Goal: Task Accomplishment & Management: Use online tool/utility

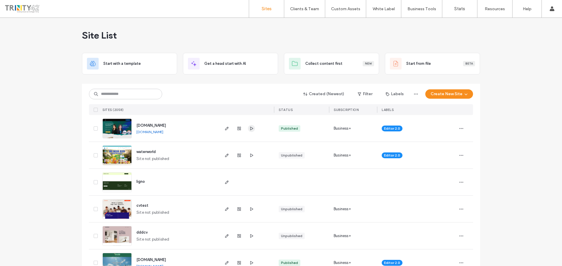
click at [250, 130] on use "button" at bounding box center [251, 129] width 3 height 4
click at [245, 129] on div at bounding box center [239, 128] width 32 height 27
click at [249, 128] on icon "button" at bounding box center [251, 128] width 5 height 5
click at [163, 132] on link "[DOMAIN_NAME]" at bounding box center [149, 132] width 27 height 4
click at [455, 98] on button "Create New Site" at bounding box center [449, 94] width 48 height 9
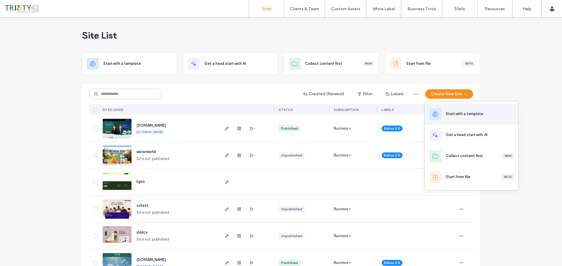
click at [460, 115] on div "Start with a template" at bounding box center [464, 114] width 37 height 6
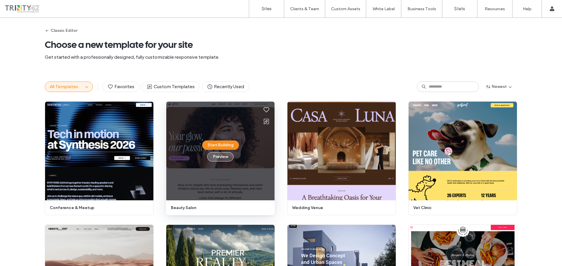
click at [214, 156] on button "Preview" at bounding box center [220, 156] width 26 height 9
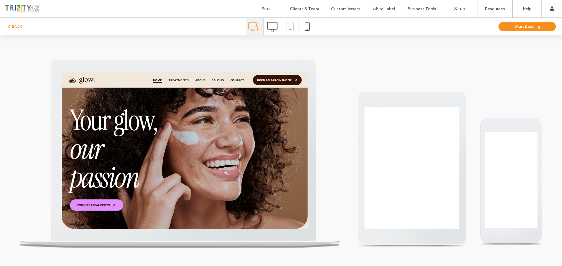
scroll to position [83, 0]
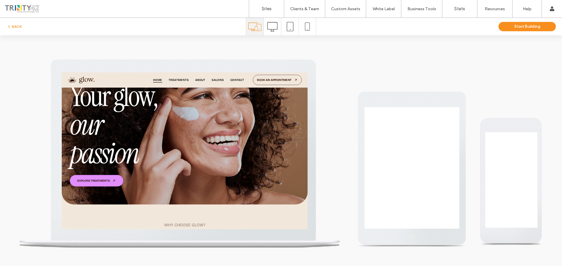
click at [270, 25] on icon at bounding box center [272, 27] width 10 height 10
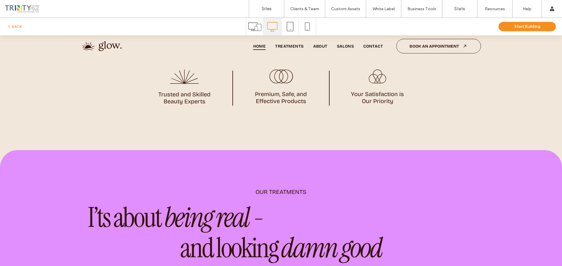
scroll to position [527, 0]
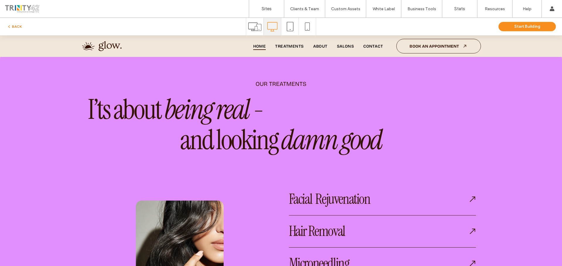
click at [9, 26] on use "button" at bounding box center [8, 26] width 1 height 2
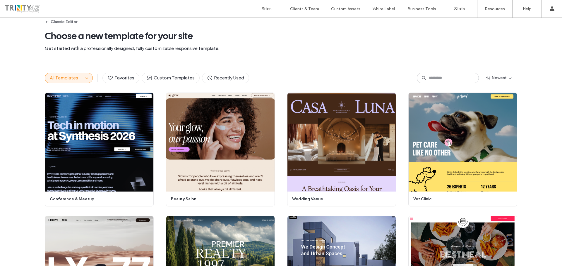
scroll to position [0, 0]
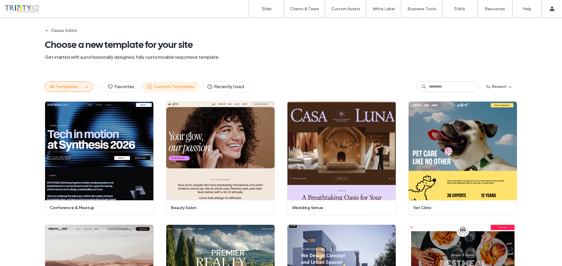
click at [165, 87] on span "Custom Templates" at bounding box center [171, 87] width 48 height 6
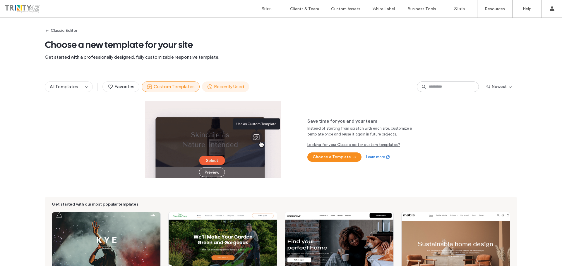
click at [217, 86] on span "Recently Used" at bounding box center [225, 87] width 37 height 6
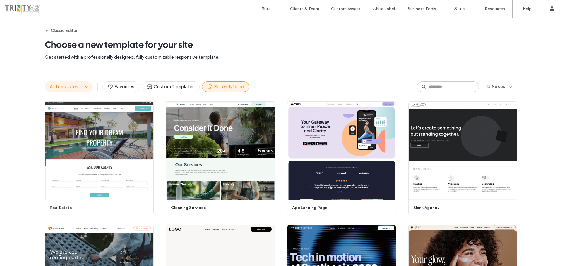
click at [75, 87] on span "All Templates" at bounding box center [64, 87] width 28 height 6
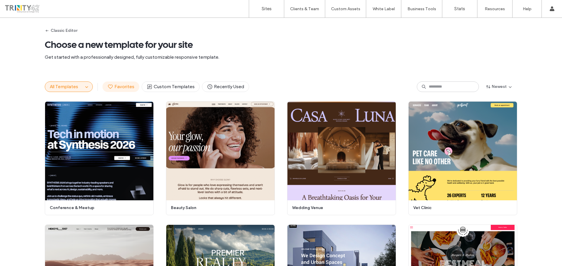
click at [112, 86] on span "Favorites" at bounding box center [120, 87] width 27 height 6
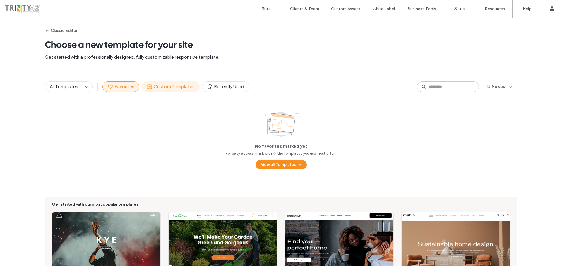
click at [150, 87] on span "Custom Templates" at bounding box center [171, 87] width 48 height 6
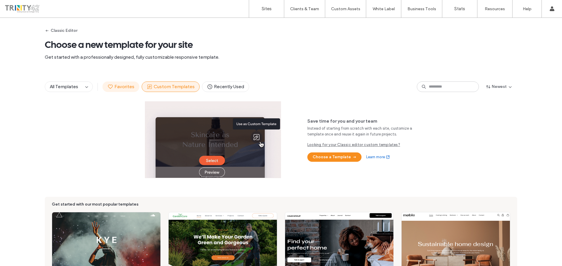
click at [119, 89] on span "Favorites" at bounding box center [120, 87] width 27 height 6
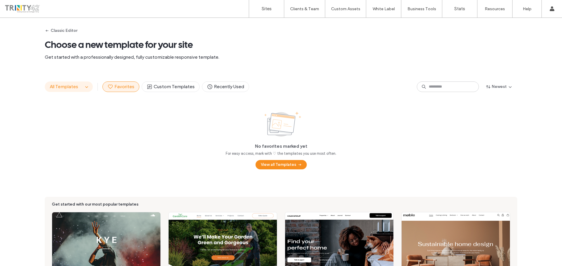
click at [72, 89] on span "All Templates" at bounding box center [64, 87] width 28 height 6
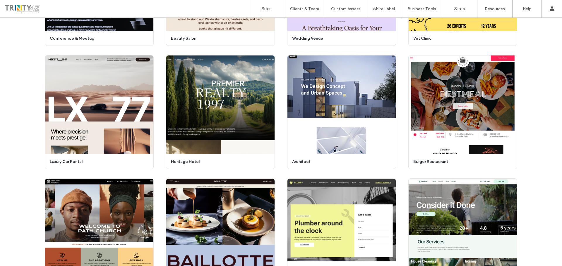
scroll to position [23, 0]
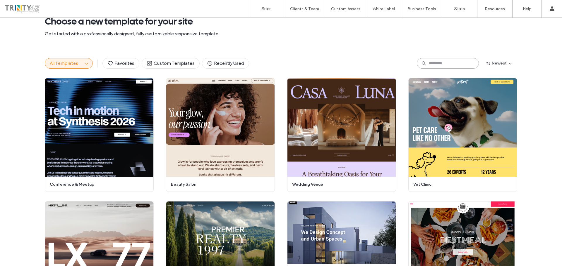
click at [432, 64] on input at bounding box center [448, 63] width 62 height 11
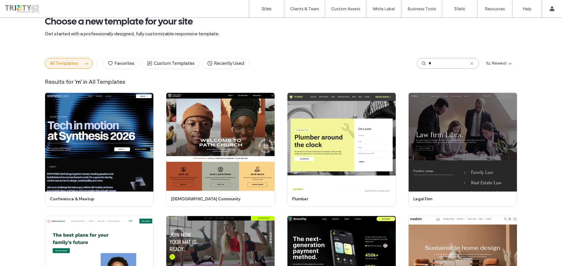
scroll to position [0, 0]
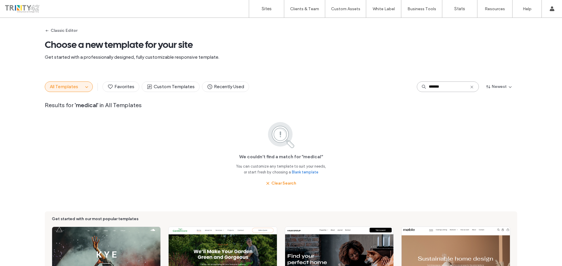
type input "*******"
click at [470, 87] on use at bounding box center [471, 87] width 3 height 3
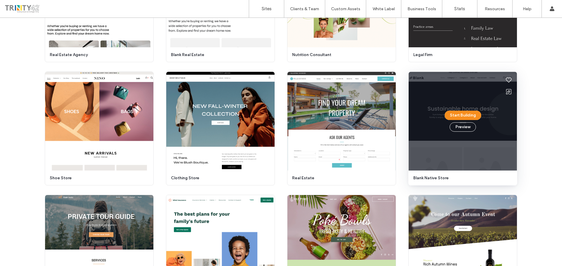
scroll to position [618, 0]
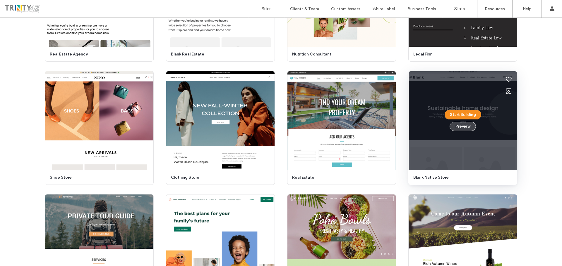
click at [470, 127] on button "Preview" at bounding box center [462, 126] width 26 height 9
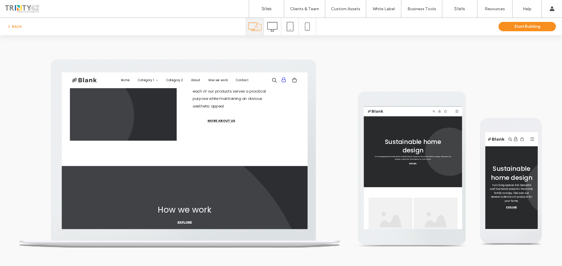
scroll to position [791, 0]
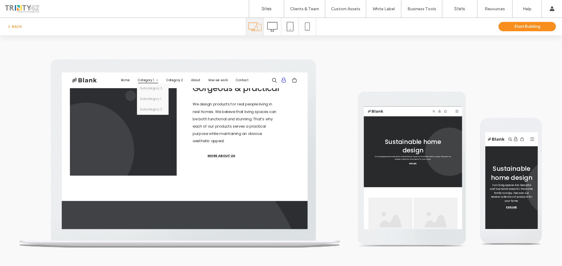
click at [184, 85] on span "Category 1" at bounding box center [184, 83] width 29 height 9
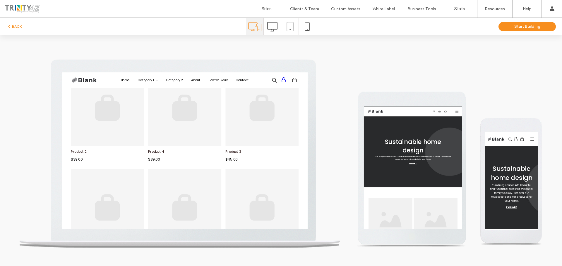
scroll to position [24, 0]
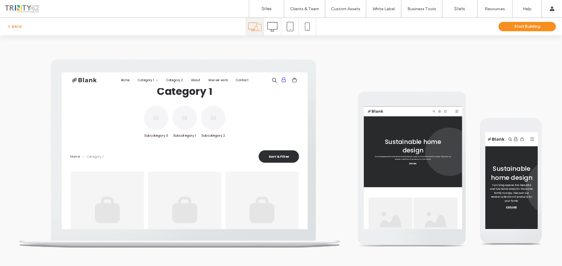
click at [19, 26] on button "BACK" at bounding box center [14, 26] width 15 height 7
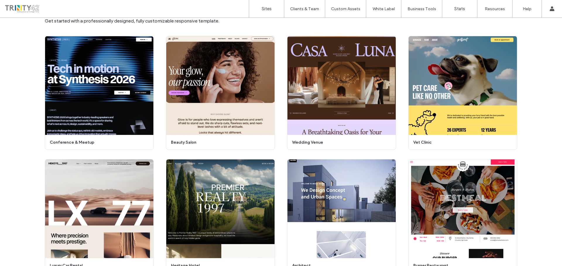
scroll to position [59, 0]
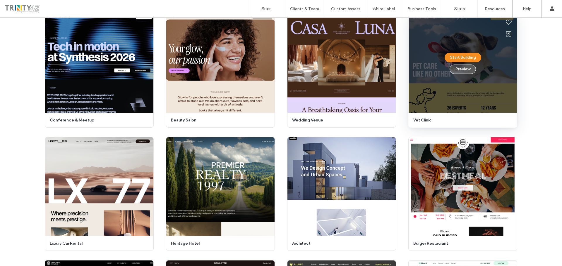
click at [465, 68] on button "Preview" at bounding box center [462, 69] width 26 height 9
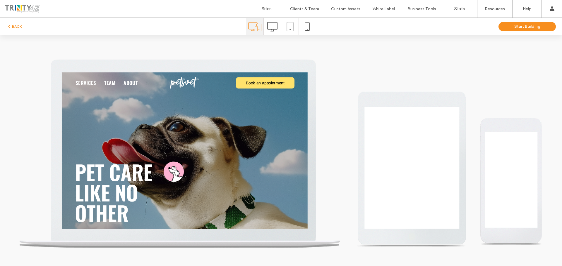
scroll to position [0, 0]
click at [274, 27] on icon at bounding box center [272, 27] width 10 height 10
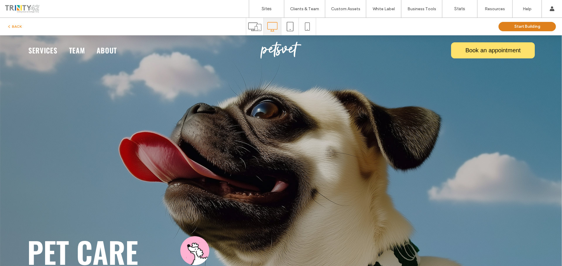
click at [504, 28] on button "Start Building" at bounding box center [526, 26] width 57 height 9
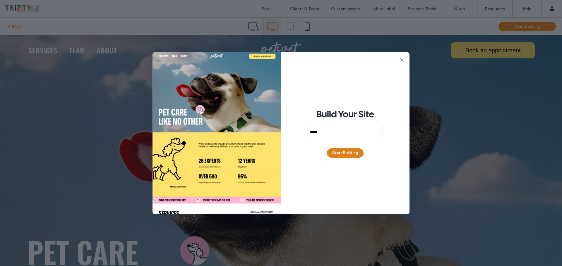
type input "*****"
click at [357, 149] on button "Start Building" at bounding box center [345, 153] width 37 height 9
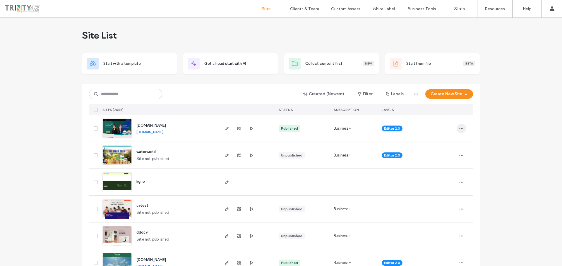
click at [459, 127] on icon "button" at bounding box center [461, 128] width 5 height 5
click at [442, 190] on span "Site Dashboard" at bounding box center [435, 192] width 27 height 6
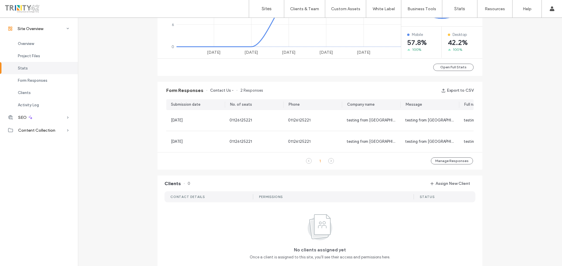
scroll to position [319, 0]
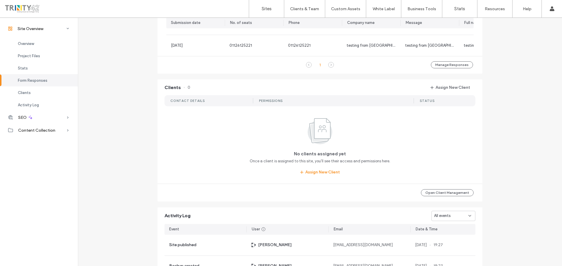
scroll to position [465, 0]
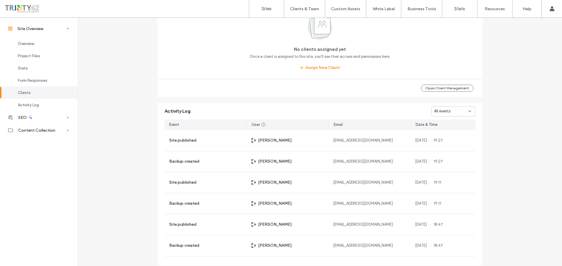
scroll to position [537, 0]
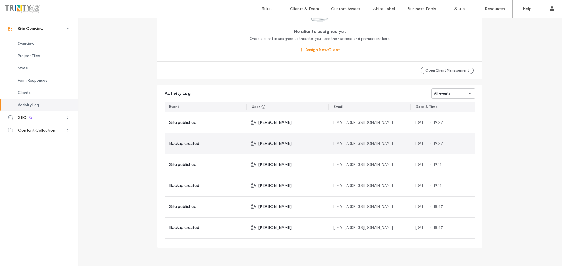
scroll to position [479, 0]
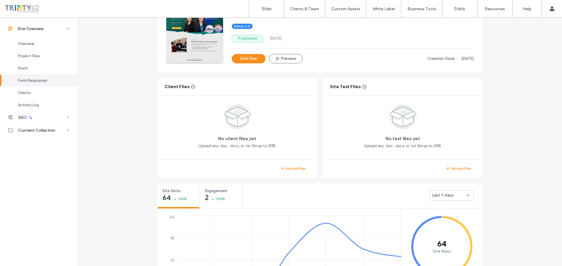
scroll to position [40, 0]
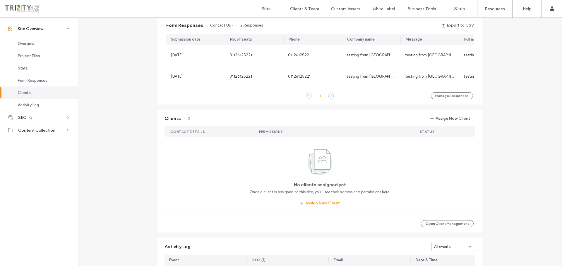
scroll to position [537, 0]
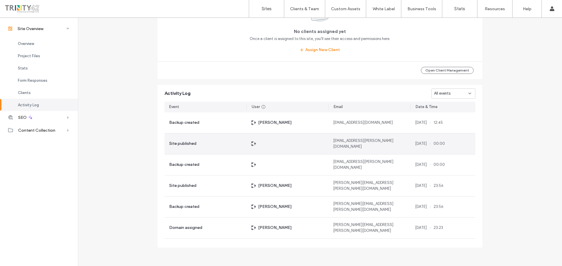
scroll to position [630, 0]
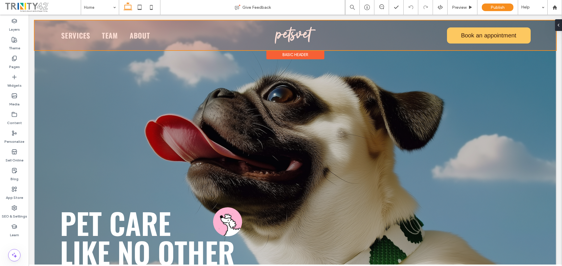
click at [293, 33] on div at bounding box center [295, 35] width 521 height 30
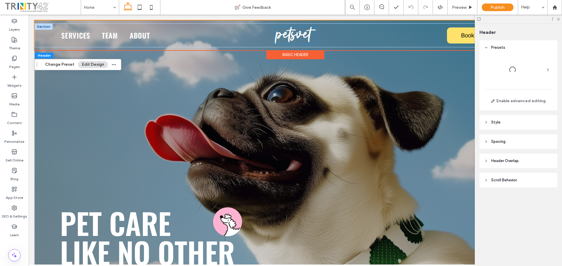
click at [293, 33] on img at bounding box center [295, 35] width 41 height 17
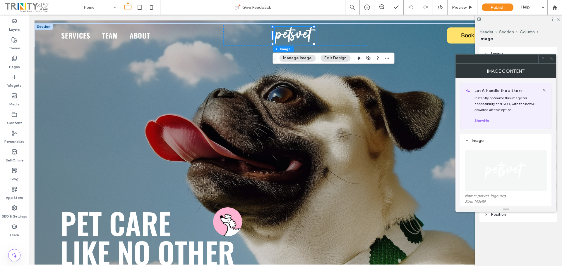
click at [508, 170] on img at bounding box center [505, 171] width 42 height 40
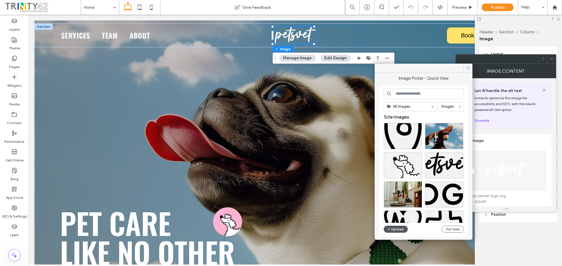
click at [399, 230] on button "Upload" at bounding box center [395, 229] width 24 height 7
click at [398, 229] on button "Upload" at bounding box center [395, 229] width 24 height 7
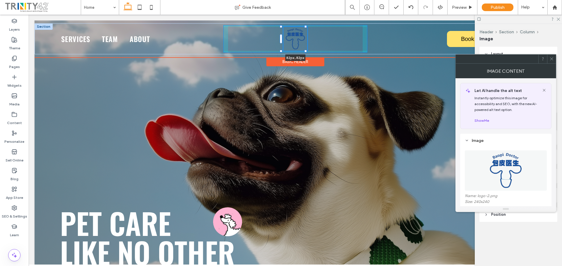
drag, startPoint x: 314, startPoint y: 67, endPoint x: 307, endPoint y: 56, distance: 12.6
click at [308, 56] on div "Services Team About 82px , 82px Book an appointment Section Basic Header" at bounding box center [295, 38] width 521 height 37
type input "**"
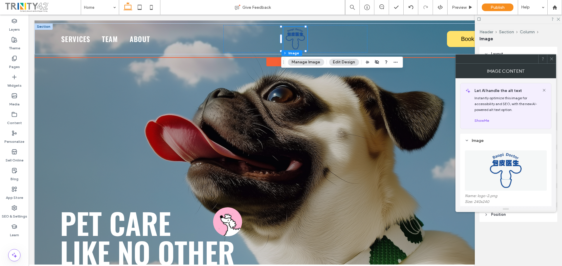
click at [293, 34] on img at bounding box center [295, 39] width 24 height 24
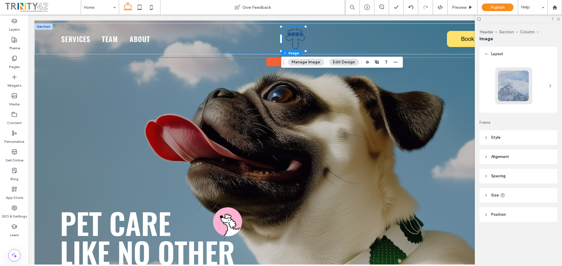
click at [293, 34] on img at bounding box center [295, 39] width 24 height 24
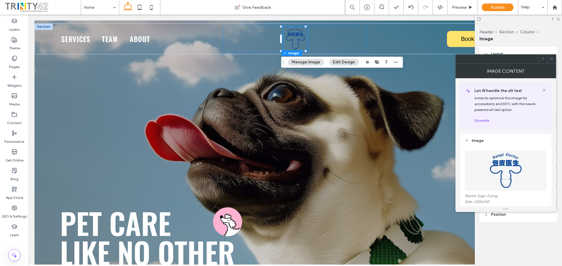
click at [518, 171] on img at bounding box center [505, 171] width 40 height 40
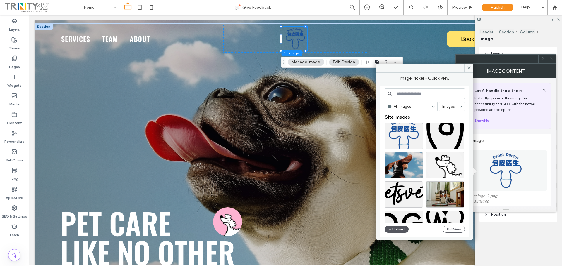
click at [400, 229] on button "Upload" at bounding box center [396, 229] width 24 height 7
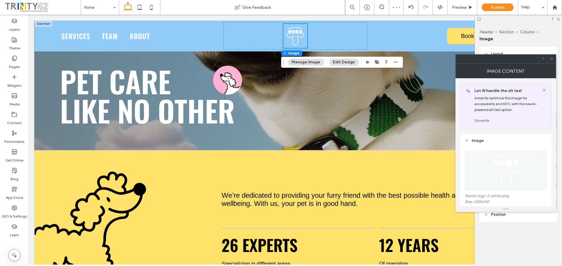
scroll to position [146, 0]
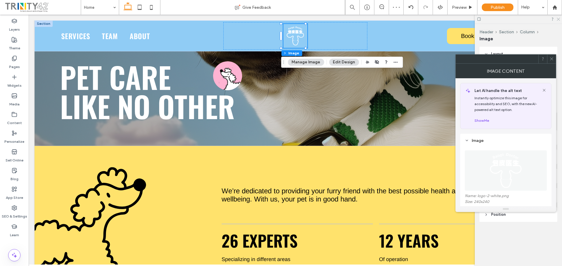
click at [559, 18] on use at bounding box center [557, 19] width 3 height 3
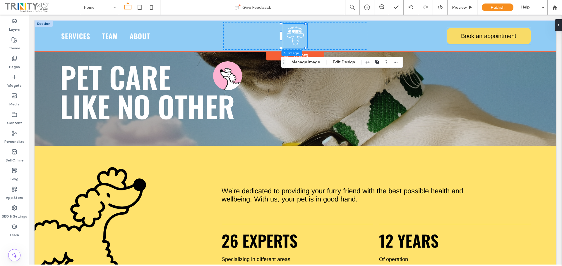
click at [516, 40] on link "Book an appointment" at bounding box center [489, 36] width 84 height 16
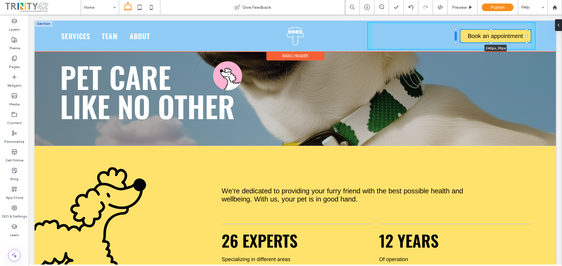
drag, startPoint x: 443, startPoint y: 43, endPoint x: 455, endPoint y: 39, distance: 13.2
click at [456, 30] on div at bounding box center [456, 30] width 0 height 0
type input "***"
type input "**"
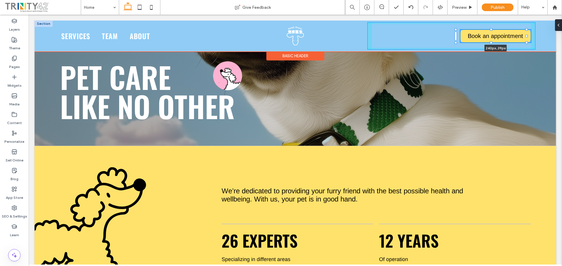
type input "**"
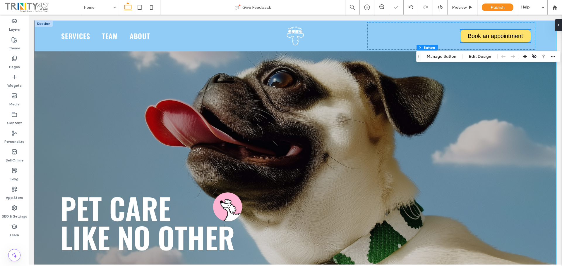
scroll to position [0, 0]
